Goal: Information Seeking & Learning: Learn about a topic

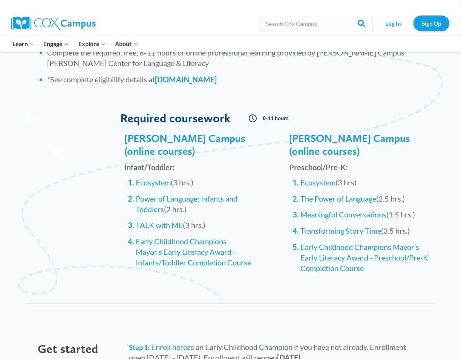
scroll to position [801, 0]
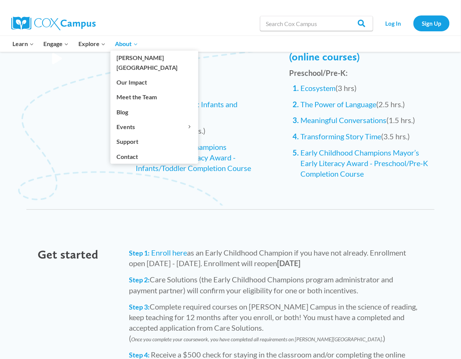
click at [127, 40] on span "About Expand" at bounding box center [126, 44] width 23 height 10
drag, startPoint x: 127, startPoint y: 133, endPoint x: 146, endPoint y: 148, distance: 23.6
click at [127, 134] on link "Support" at bounding box center [154, 141] width 88 height 14
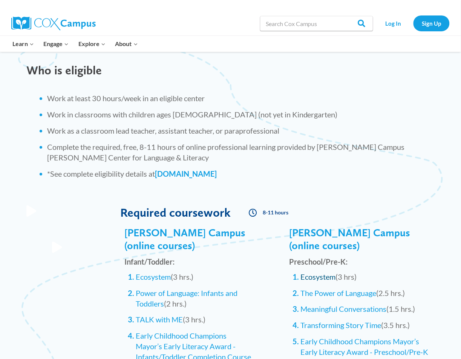
scroll to position [613, 0]
click at [323, 272] on link "Ecosystem" at bounding box center [318, 276] width 35 height 9
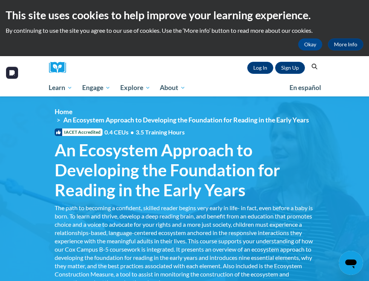
scroll to position [38, 0]
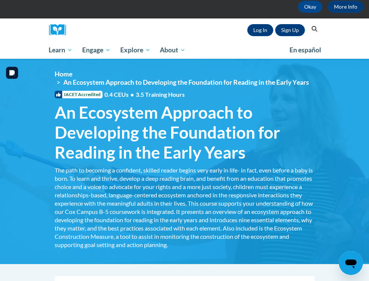
click at [171, 118] on span "An Ecosystem Approach to Developing the Foundation for Reading in the Early Yea…" at bounding box center [185, 133] width 260 height 60
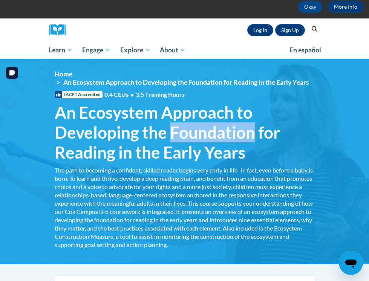
click at [171, 118] on span "An Ecosystem Approach to Developing the Foundation for Reading in the Early Yea…" at bounding box center [185, 133] width 260 height 60
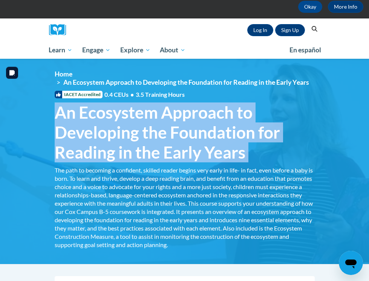
click at [171, 118] on span "An Ecosystem Approach to Developing the Foundation for Reading in the Early Yea…" at bounding box center [185, 133] width 260 height 60
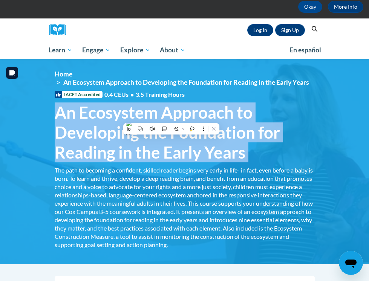
copy h1 "An Ecosystem Approach to Developing the Foundation for Reading in the Early Yea…"
